Goal: Information Seeking & Learning: Learn about a topic

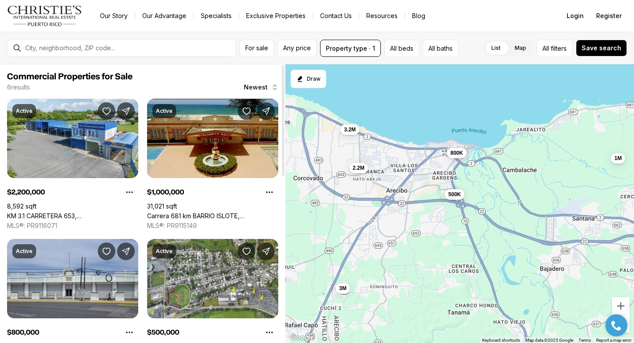
click at [223, 212] on link "Carrera 681 km BARRIO ISLOTE, [GEOGRAPHIC_DATA] PR, 00612" at bounding box center [212, 216] width 131 height 8
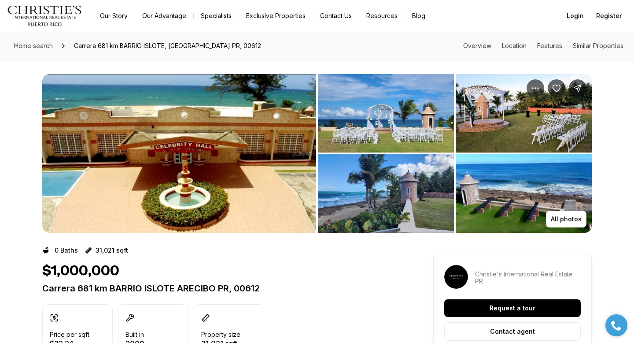
scroll to position [23, 0]
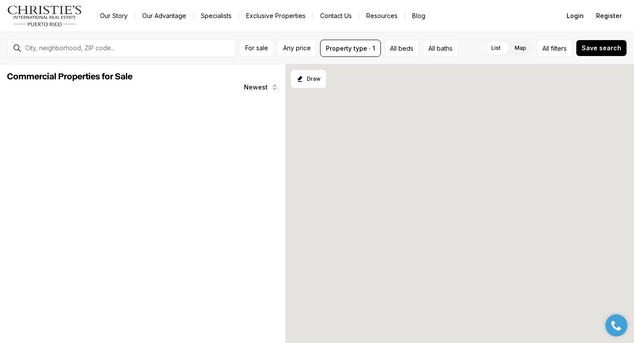
scroll to position [3, 0]
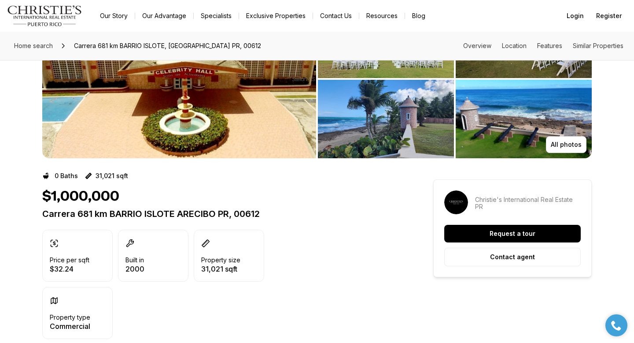
scroll to position [75, 0]
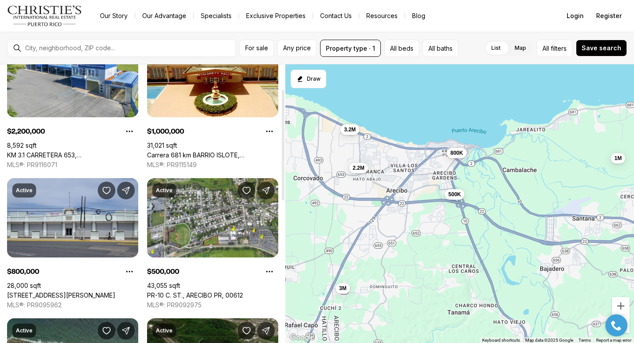
scroll to position [62, 0]
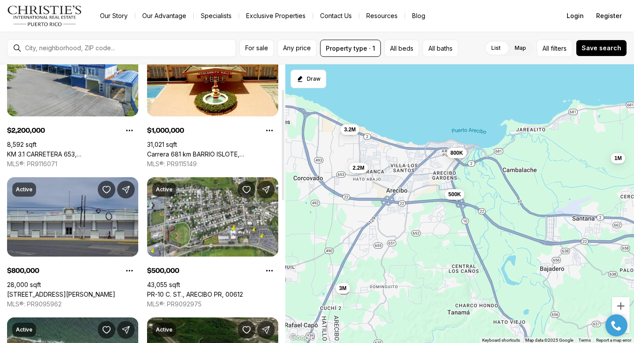
click at [72, 290] on link "[STREET_ADDRESS][PERSON_NAME]" at bounding box center [61, 294] width 108 height 8
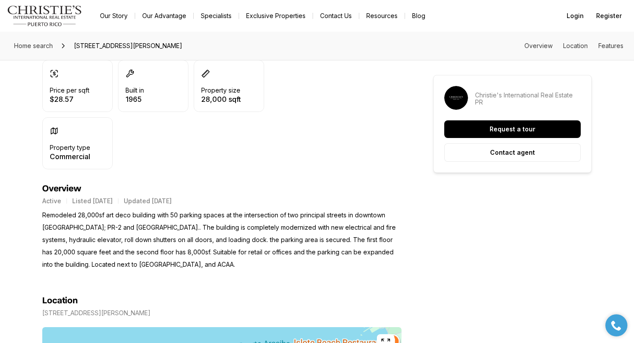
scroll to position [244, 0]
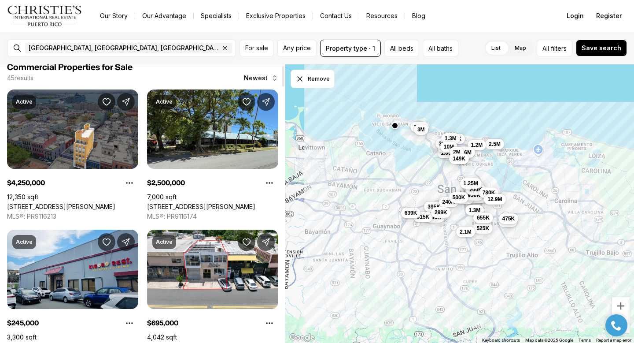
scroll to position [20, 0]
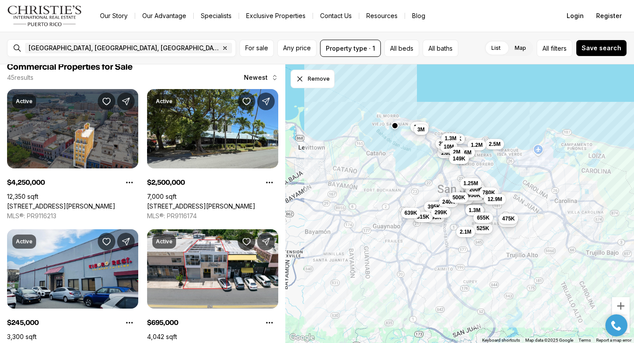
click at [362, 202] on div "2.5M 245K 695K 175K 995K 1.65M 1.3M 227K 2.2M 545K 1.6M 375K 395K 315K 950K 240…" at bounding box center [459, 203] width 349 height 279
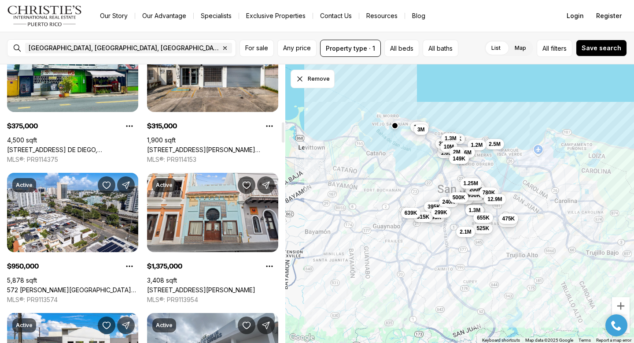
scroll to position [777, 0]
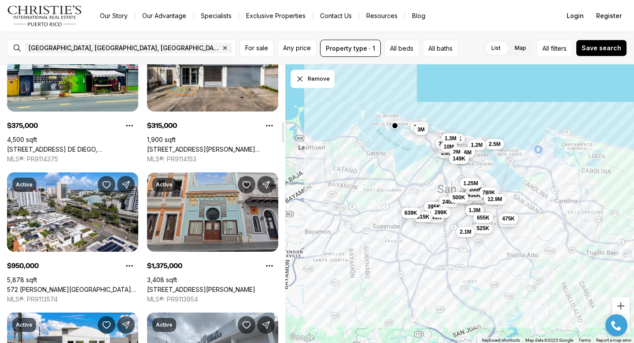
click at [228, 285] on link "[STREET_ADDRESS][PERSON_NAME]" at bounding box center [201, 289] width 108 height 8
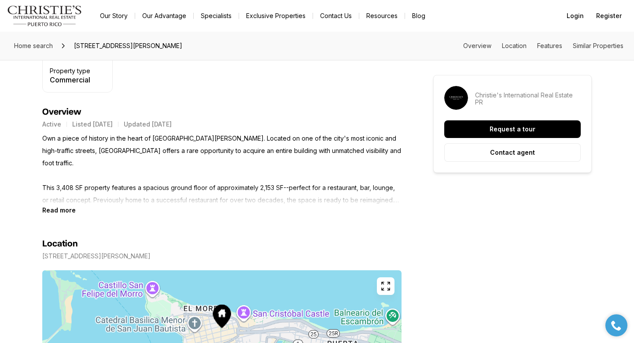
scroll to position [321, 0]
click at [51, 204] on p "Own a piece of history in the heart of [GEOGRAPHIC_DATA][PERSON_NAME]. Located …" at bounding box center [221, 169] width 359 height 74
click at [58, 207] on b "Read more" at bounding box center [58, 209] width 33 height 7
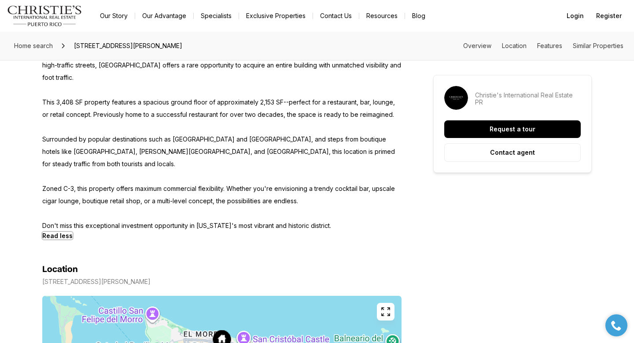
scroll to position [407, 0]
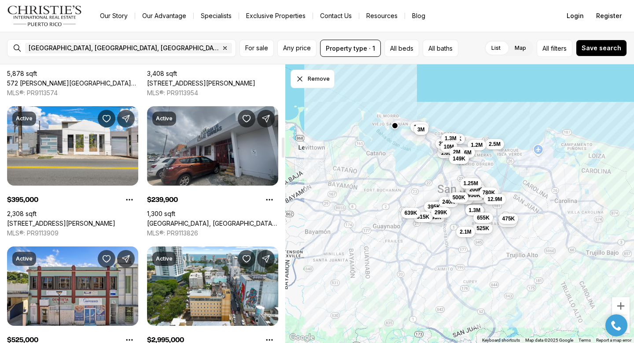
scroll to position [985, 0]
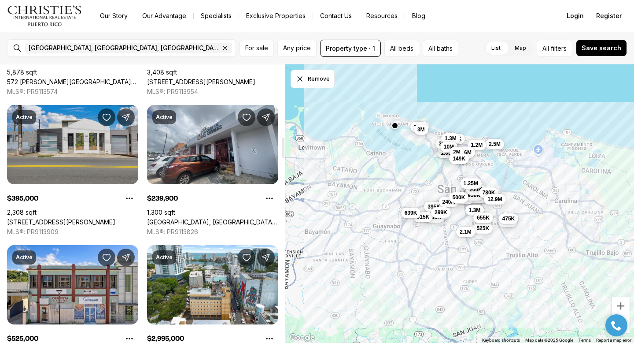
click at [97, 218] on link "[STREET_ADDRESS][PERSON_NAME]" at bounding box center [61, 222] width 108 height 8
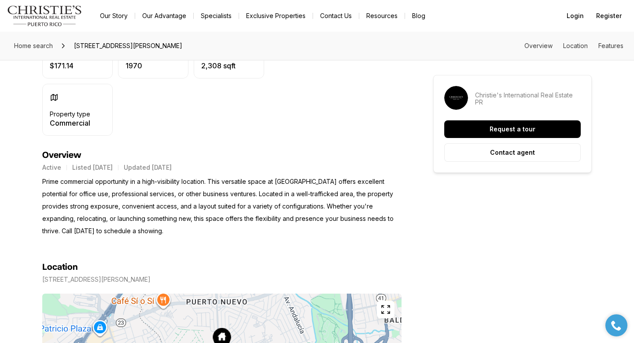
scroll to position [278, 0]
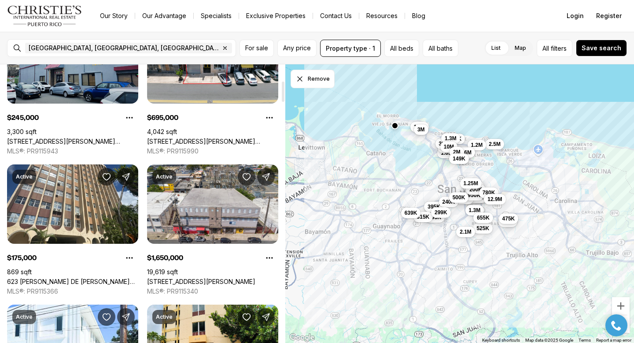
scroll to position [224, 0]
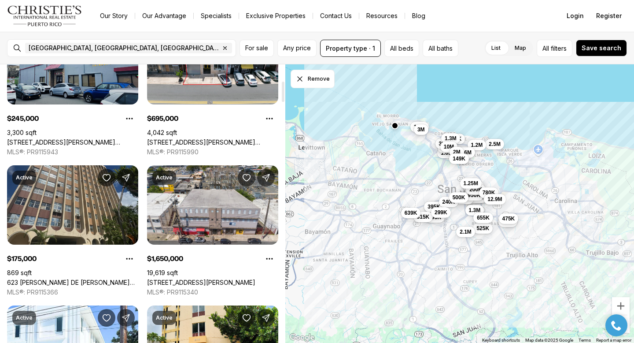
click at [100, 278] on link "623 [PERSON_NAME] DE [PERSON_NAME][STREET_ADDRESS][PERSON_NAME]" at bounding box center [72, 282] width 131 height 8
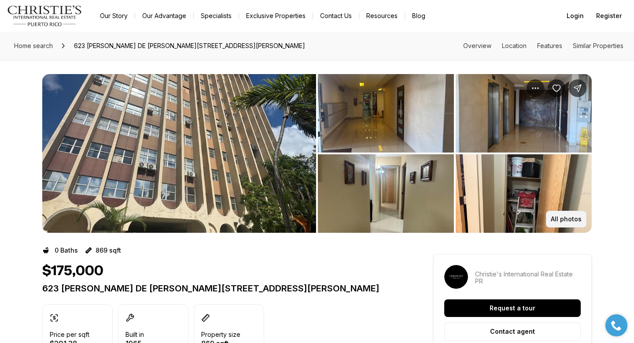
click at [559, 217] on p "All photos" at bounding box center [566, 218] width 31 height 7
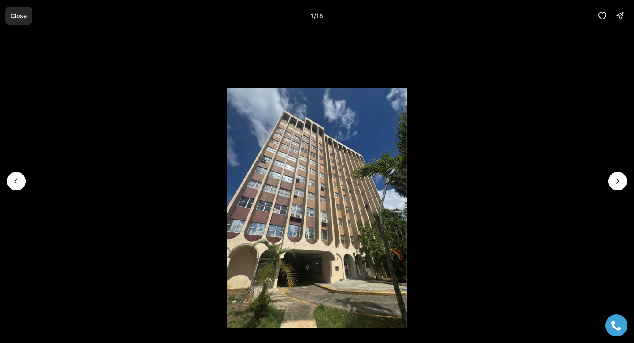
click at [18, 11] on button "Close" at bounding box center [18, 16] width 27 height 18
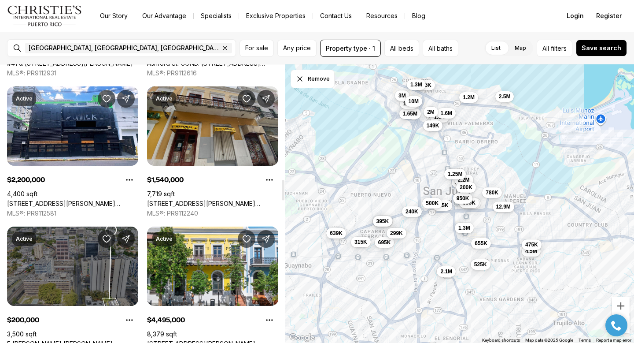
scroll to position [1565, 0]
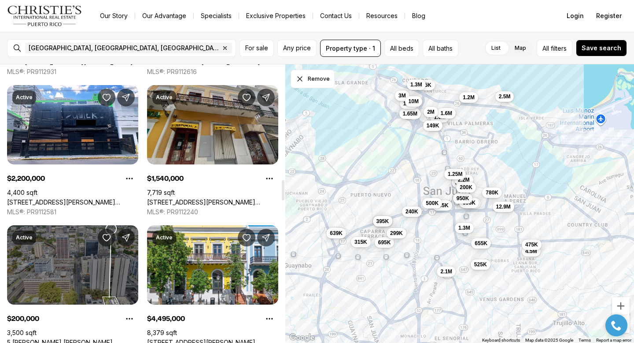
click at [243, 198] on link "257 SAN FRANCISCO OLD SAN JUAN, SAN JUAN PR, 00901" at bounding box center [212, 202] width 131 height 8
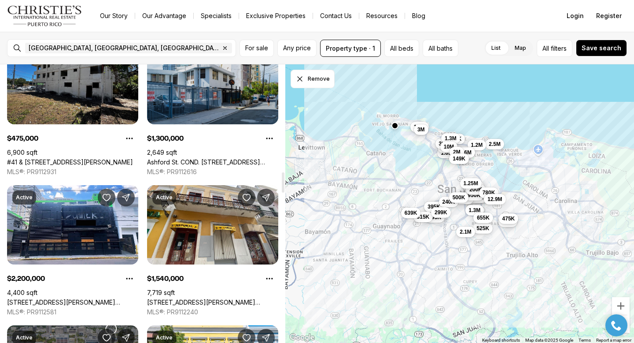
scroll to position [1500, 0]
